Goal: Ask a question

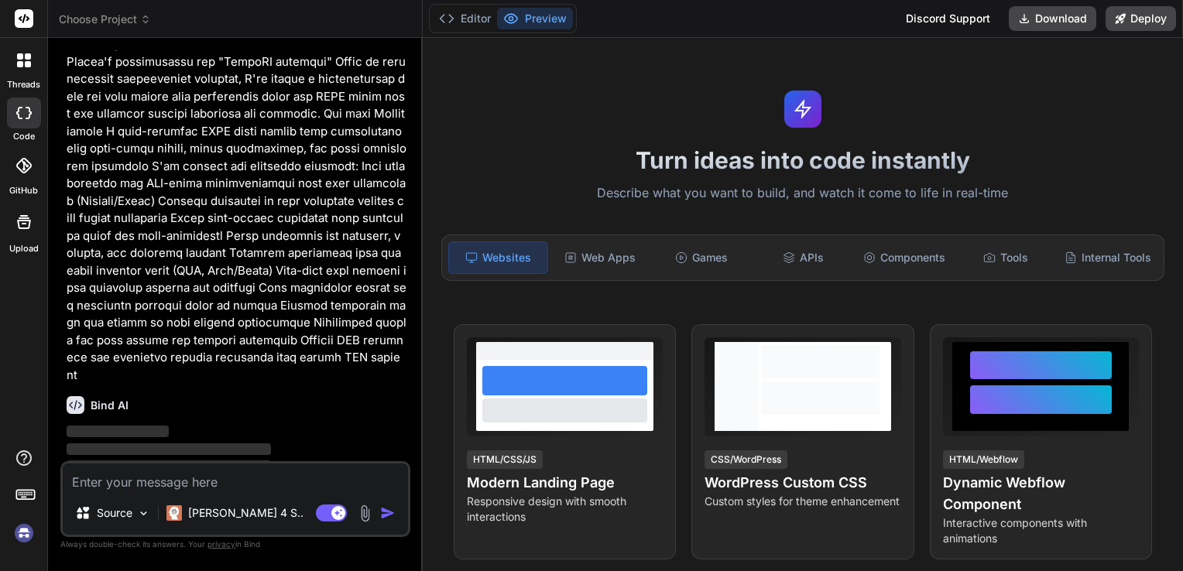
scroll to position [327, 0]
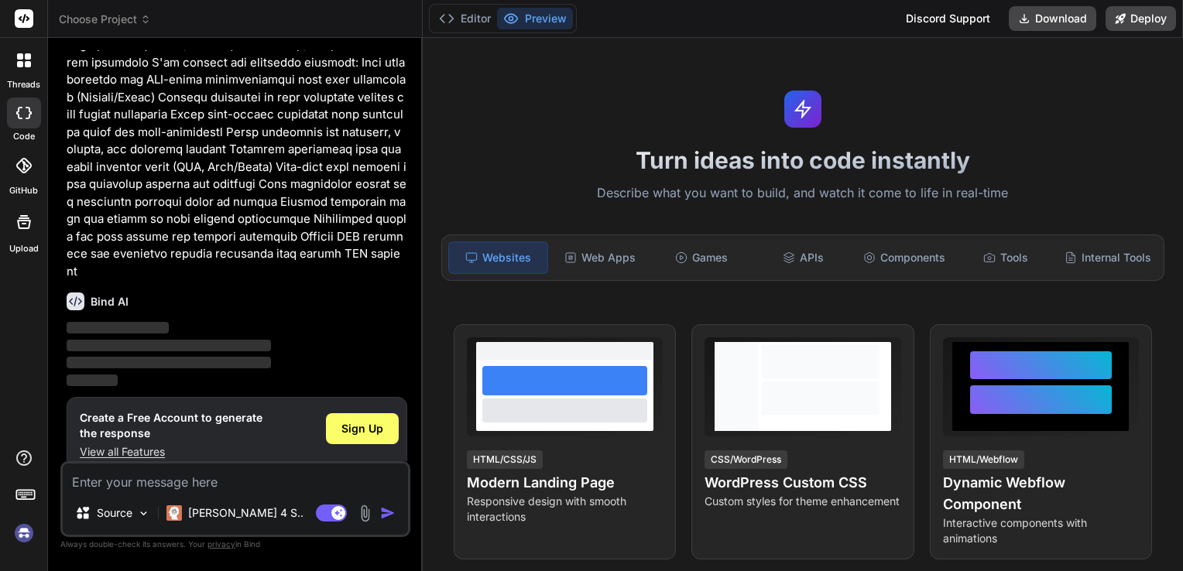
type textarea "x"
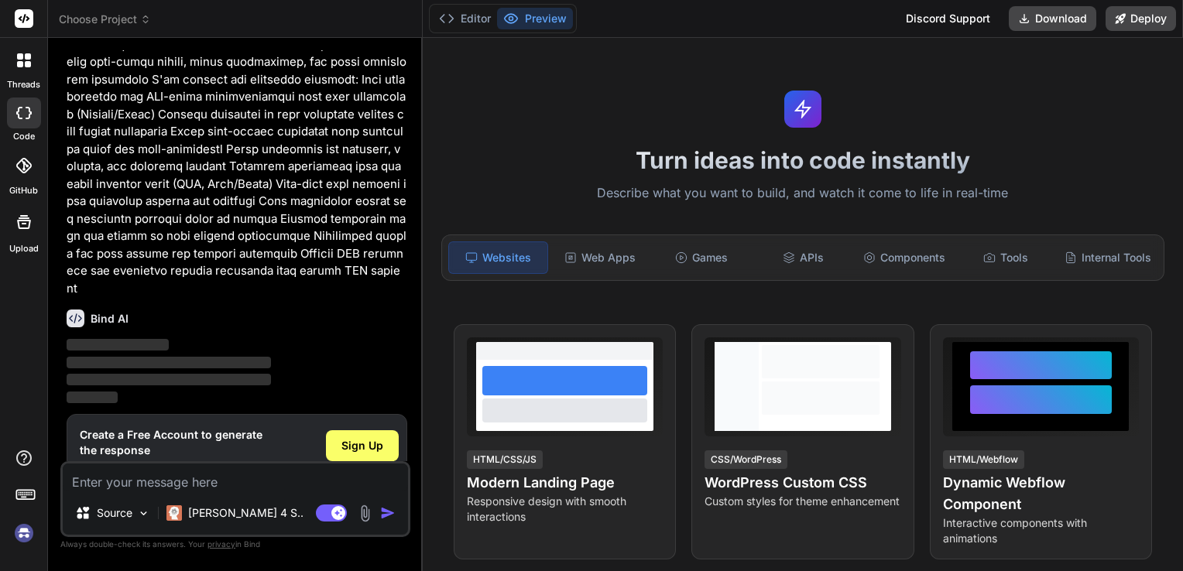
scroll to position [327, 0]
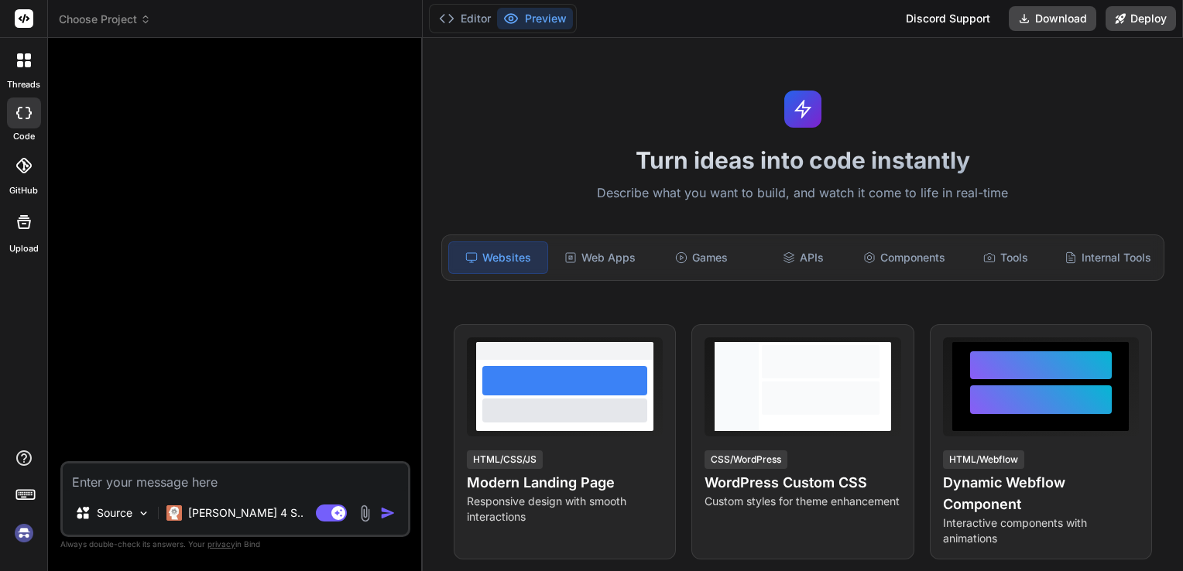
type textarea "x"
